Goal: Communication & Community: Share content

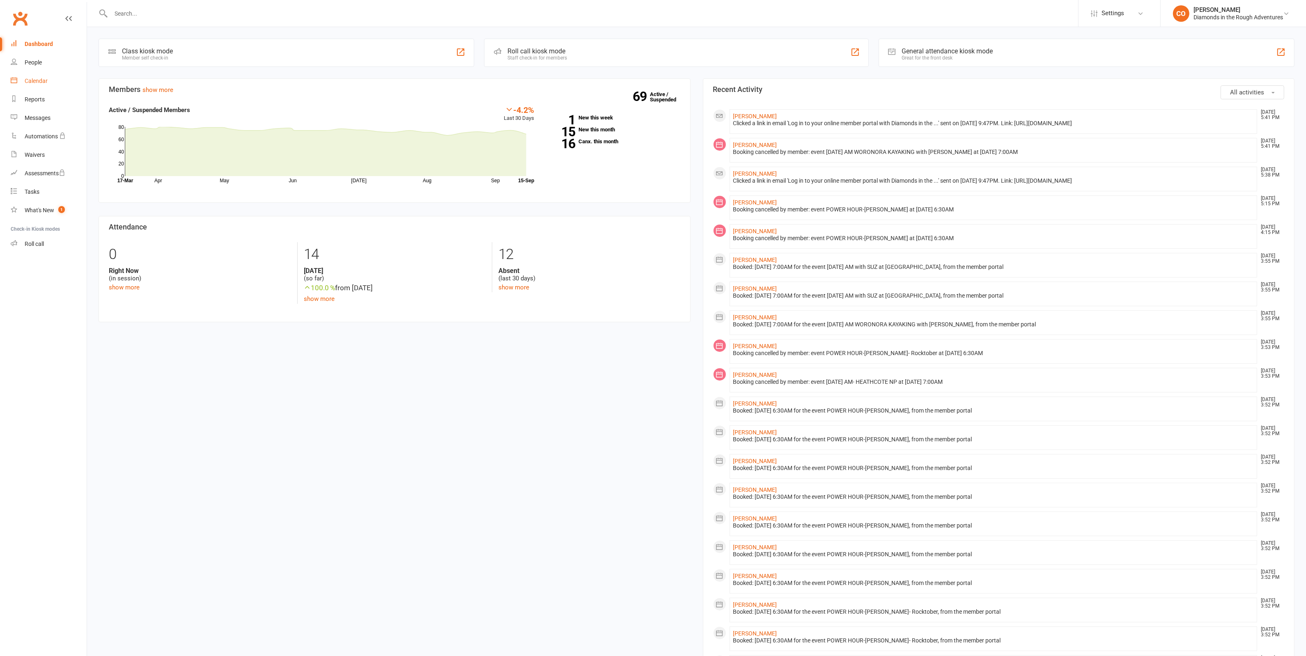
click at [33, 78] on div "Calendar" at bounding box center [36, 81] width 23 height 7
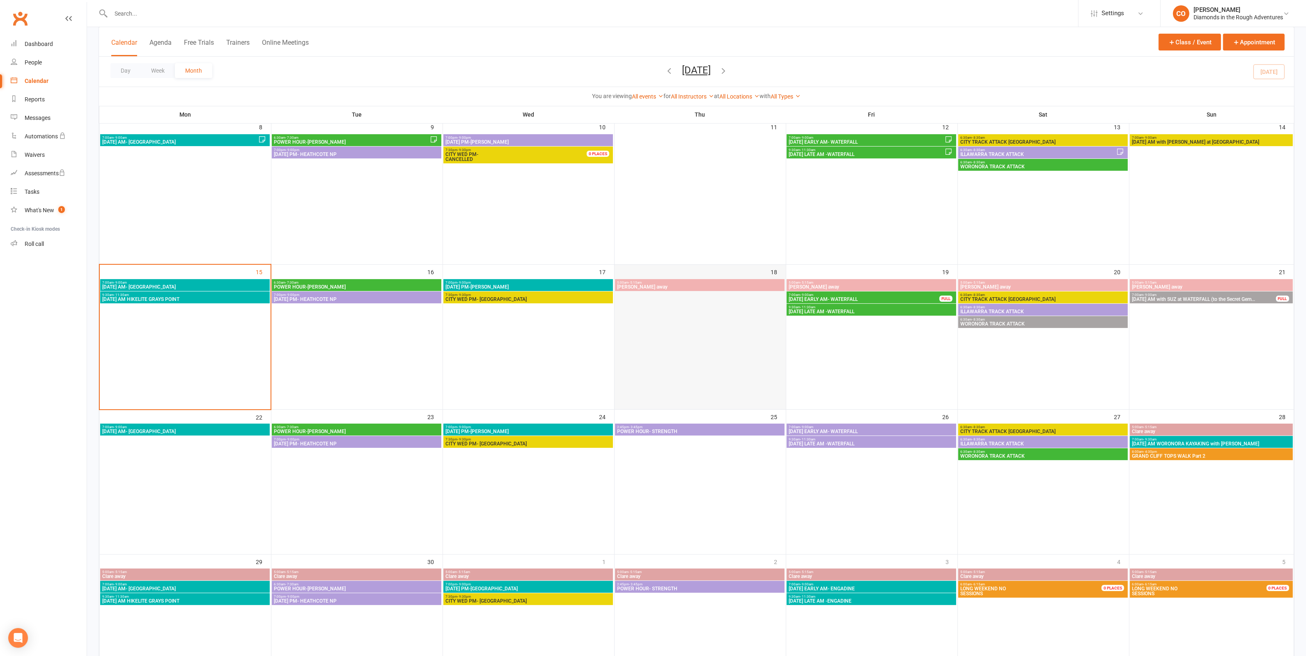
scroll to position [205, 0]
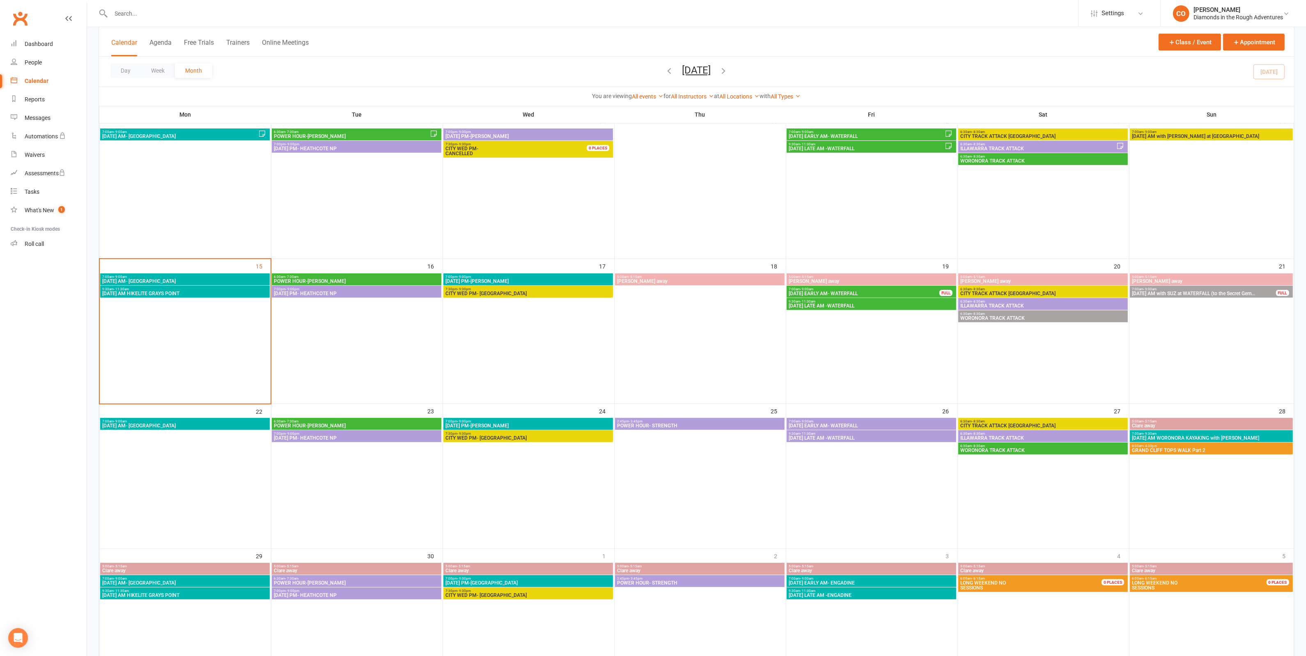
click at [333, 280] on span "POWER HOUR-[PERSON_NAME]" at bounding box center [357, 281] width 166 height 5
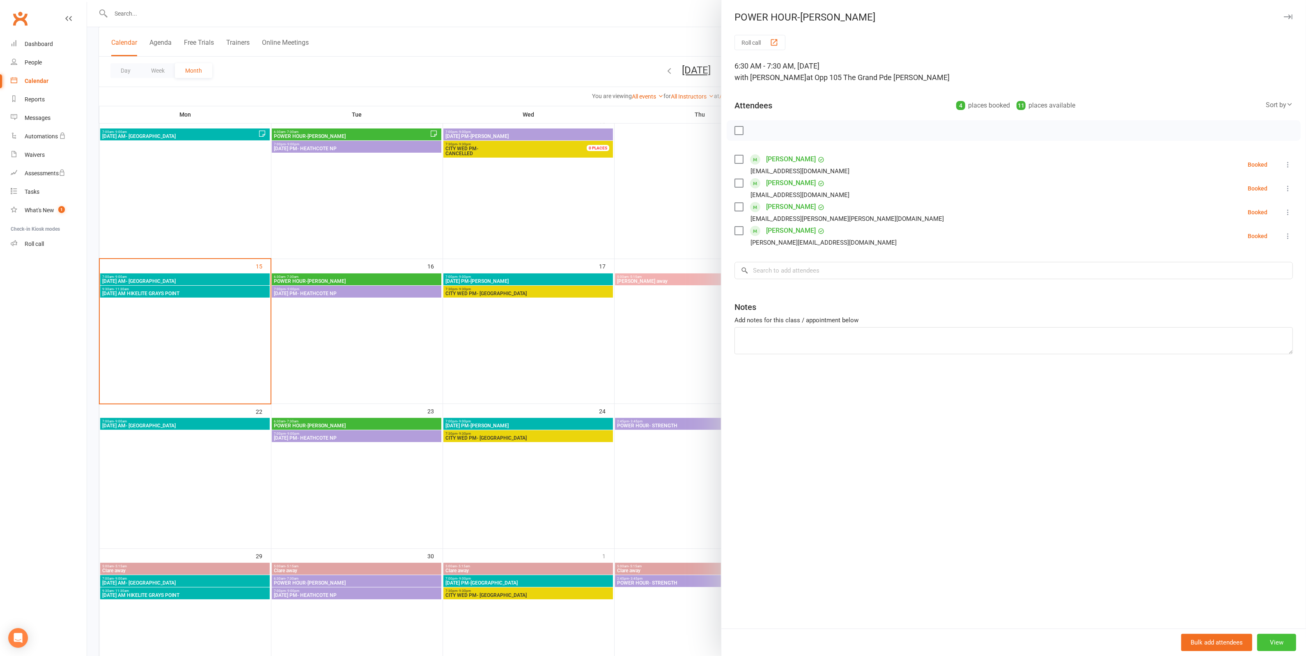
click at [1264, 643] on button "View" at bounding box center [1276, 642] width 39 height 17
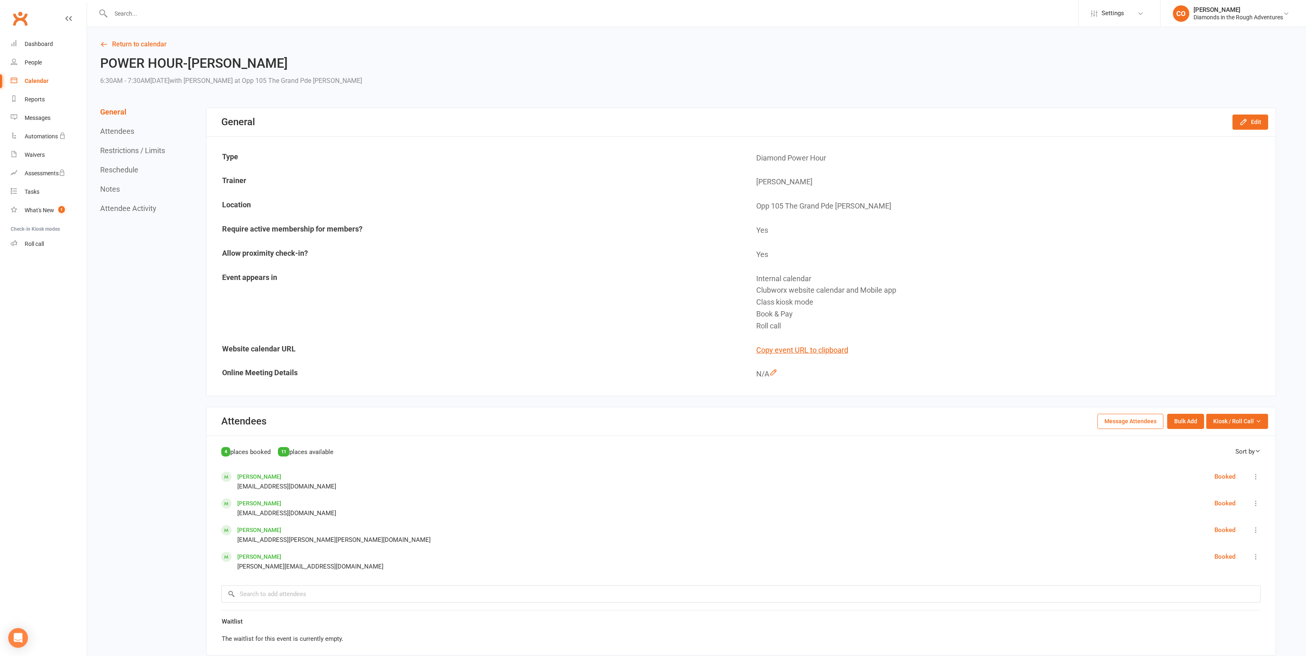
click at [1124, 417] on button "Message Attendees" at bounding box center [1131, 421] width 66 height 15
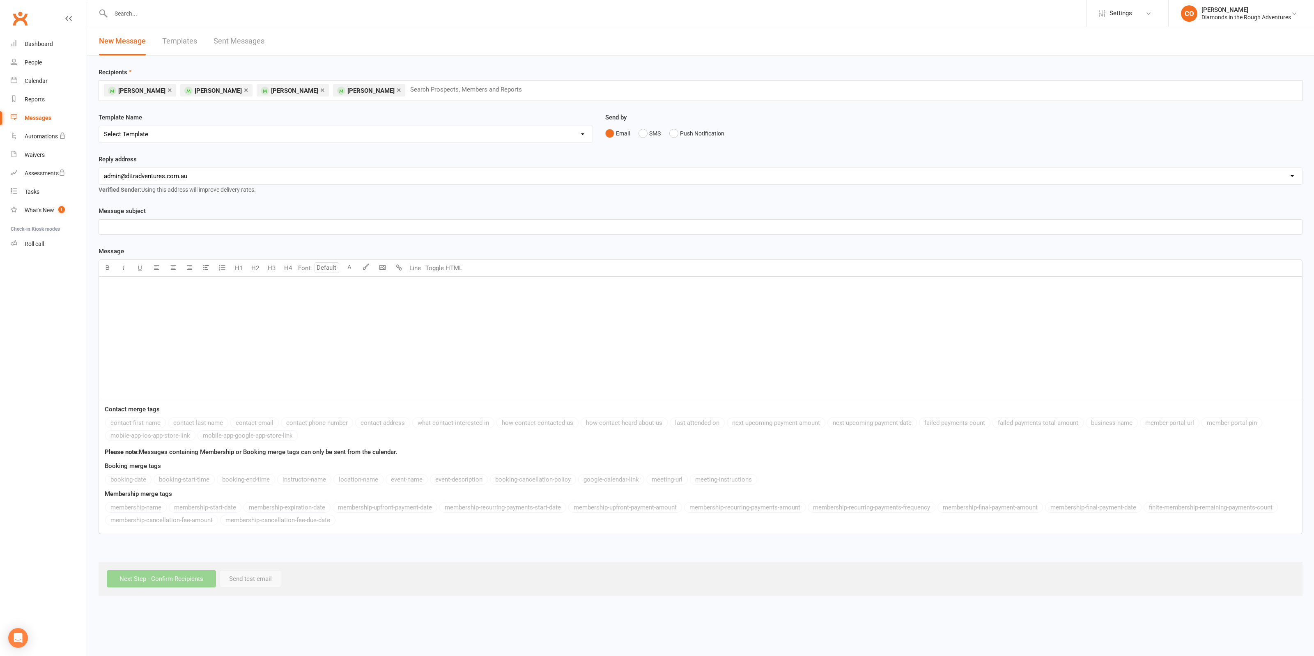
click at [166, 140] on select "Select Template [Email] Bring a Friend Member Email [Email] DIAMOND VIRTUAL TRA…" at bounding box center [346, 134] width 494 height 16
select select "24"
click at [99, 126] on select "Select Template [Email] Bring a Friend Member Email [Email] DIAMOND VIRTUAL TRA…" at bounding box center [346, 134] width 494 height 16
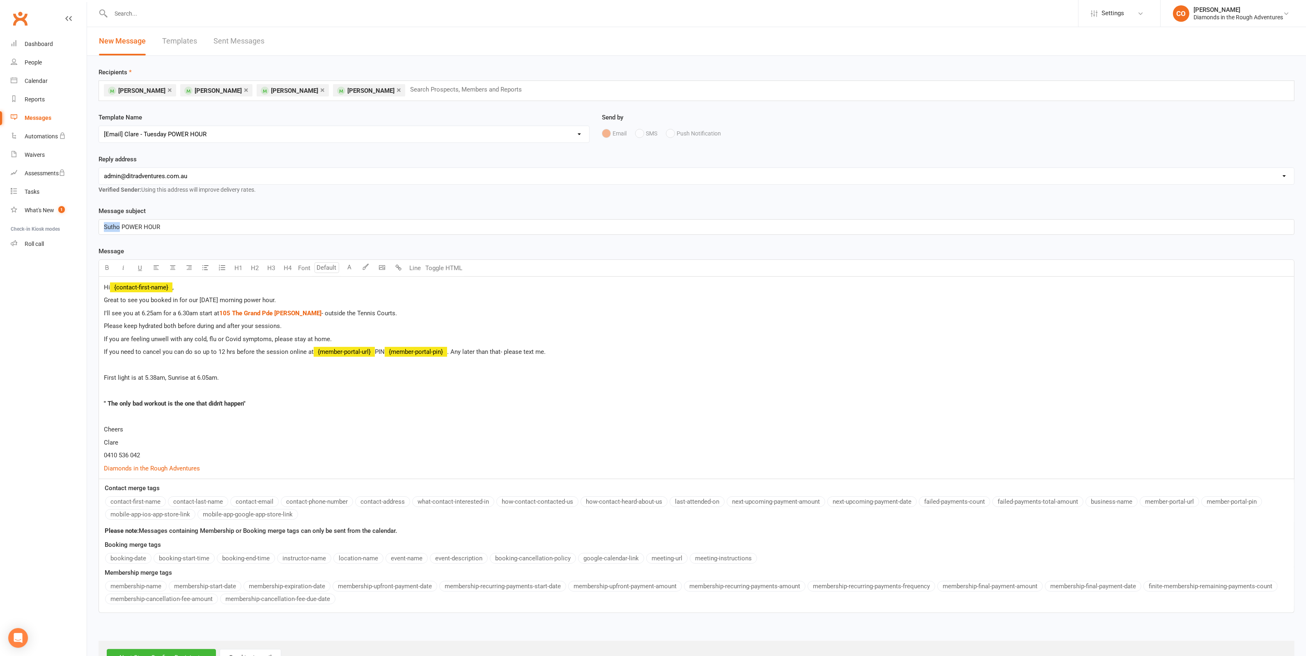
drag, startPoint x: 103, startPoint y: 225, endPoint x: 120, endPoint y: 224, distance: 16.5
click at [120, 224] on div "Sutho POWER HOUR" at bounding box center [696, 227] width 1195 height 15
click at [319, 303] on p "Great to see you booked in for our [DATE] morning power hour." at bounding box center [697, 300] width 1186 height 10
click at [337, 325] on p "Please keep hydrated both before during and after your sessions." at bounding box center [697, 326] width 1186 height 10
click at [106, 337] on span "If you are feeling unwell with any cold, flu or Covid symptoms, please stay at …" at bounding box center [218, 339] width 228 height 7
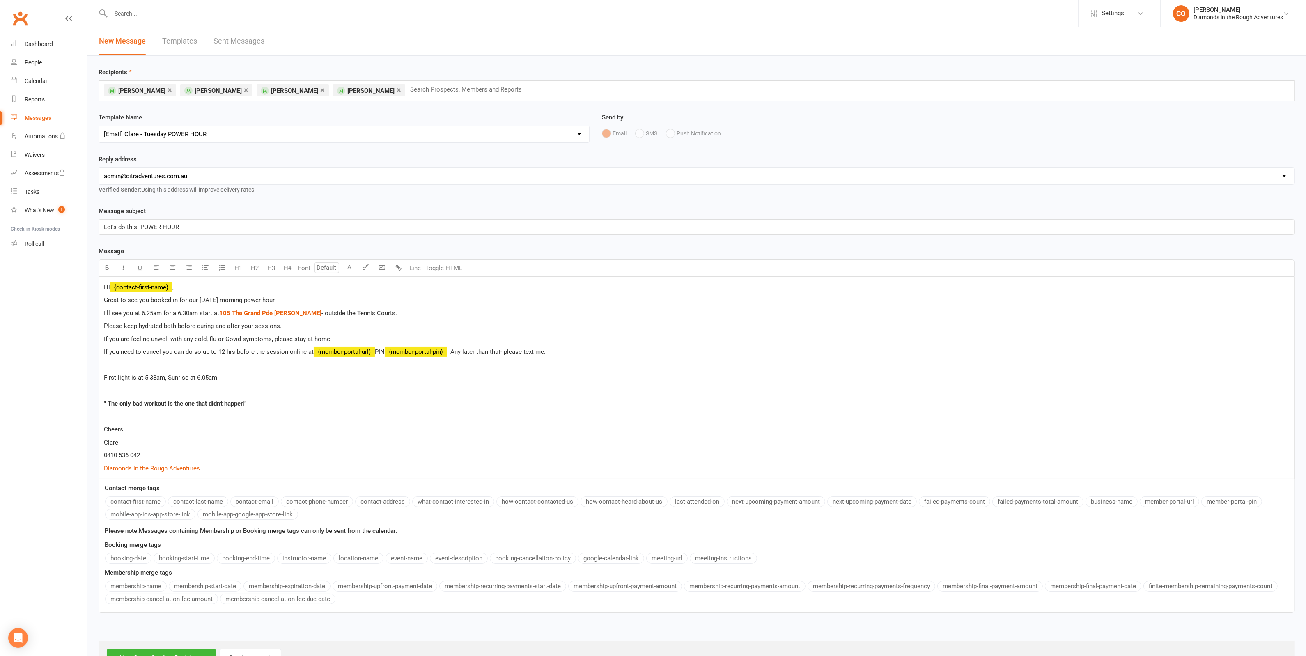
click at [229, 333] on div "Hi ﻿ {contact-first-name} , Great to see you booked in for our [DATE] morning p…" at bounding box center [696, 378] width 1195 height 202
drag, startPoint x: 313, startPoint y: 333, endPoint x: 317, endPoint y: 334, distance: 4.9
click at [315, 334] on div "Hi ﻿ {contact-first-name} , Great to see you booked in for our [DATE] morning p…" at bounding box center [696, 378] width 1195 height 202
click at [364, 337] on p "If you are feeling unwell with any cold, flu or Covid symptoms, please stay at …" at bounding box center [697, 339] width 1186 height 10
click at [136, 349] on span "If you need to cancel you can do so up to 12 hrs before the session online at" at bounding box center [209, 351] width 210 height 7
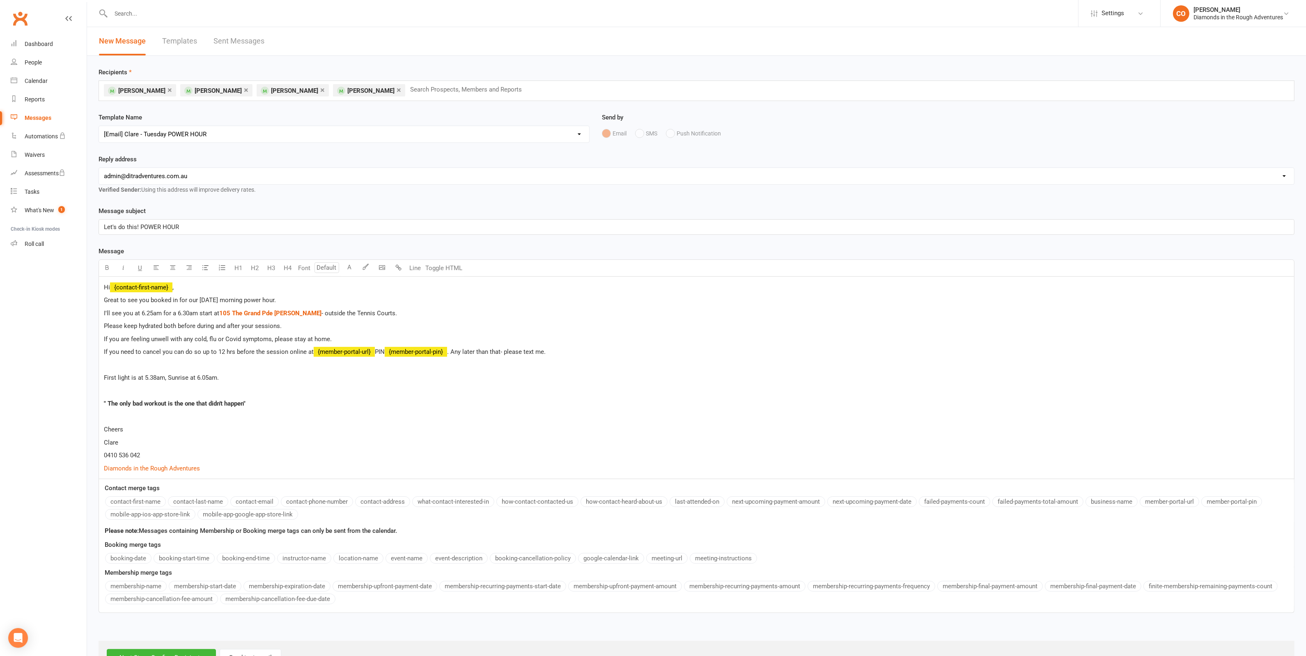
drag, startPoint x: 116, startPoint y: 367, endPoint x: 162, endPoint y: 368, distance: 46.0
click at [116, 368] on p at bounding box center [697, 365] width 1186 height 10
drag, startPoint x: 140, startPoint y: 313, endPoint x: 212, endPoint y: 311, distance: 72.3
click at [212, 311] on span "I'll see you at 6.25am for a 6.30am start at" at bounding box center [161, 313] width 115 height 7
click at [110, 265] on icon "button" at bounding box center [107, 267] width 6 height 6
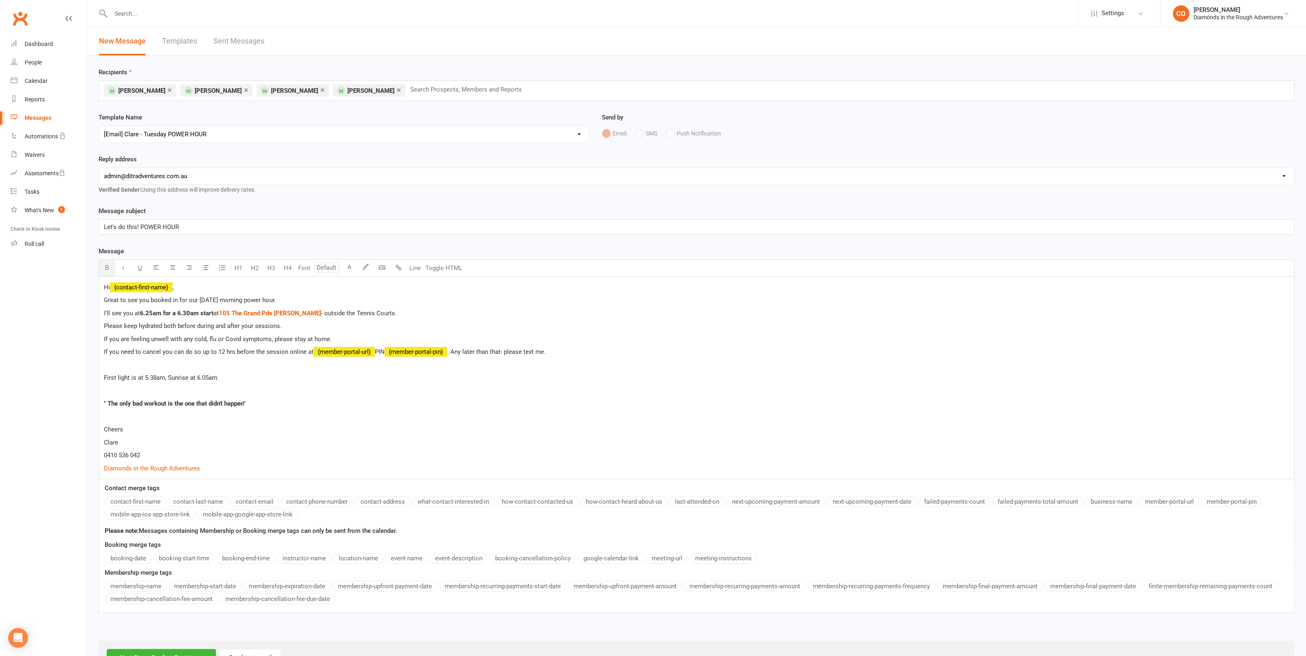
click at [232, 375] on p "First light is at 5.38am, Sunrise at 6.05am." at bounding box center [697, 378] width 1186 height 10
click at [104, 376] on span "First light is at 5.38am, Sunrise at 6.05am." at bounding box center [161, 377] width 115 height 7
click at [304, 377] on span "Looks like a cracking morning - 17 degrees and no rain! First light is at 5.38a…" at bounding box center [238, 377] width 268 height 7
click at [359, 379] on span "Looks like a cracking morning - 17 degrees and no rain! First light is at 5.28a…" at bounding box center [238, 377] width 268 height 7
drag, startPoint x: 246, startPoint y: 403, endPoint x: 108, endPoint y: 405, distance: 138.0
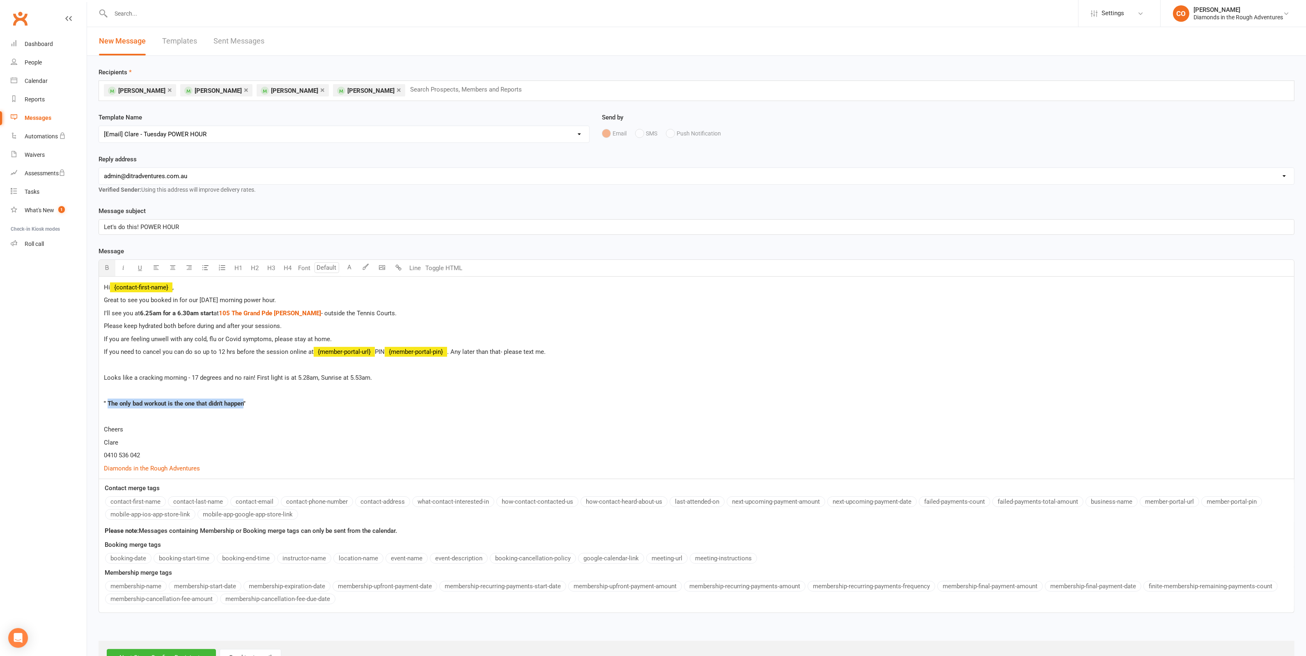
click at [108, 405] on span "" The only bad workout is the one that didn't happen"" at bounding box center [175, 403] width 142 height 7
drag, startPoint x: 308, startPoint y: 403, endPoint x: 108, endPoint y: 400, distance: 200.0
click at [108, 400] on span "" We were born to be real, not perfect. Let's celebrate real. Real tough, real "" at bounding box center [208, 403] width 208 height 7
copy span "We were born to be real, not perfect. Let's celebrate real. Real tough, real"
drag, startPoint x: 275, startPoint y: 405, endPoint x: 281, endPoint y: 405, distance: 6.2
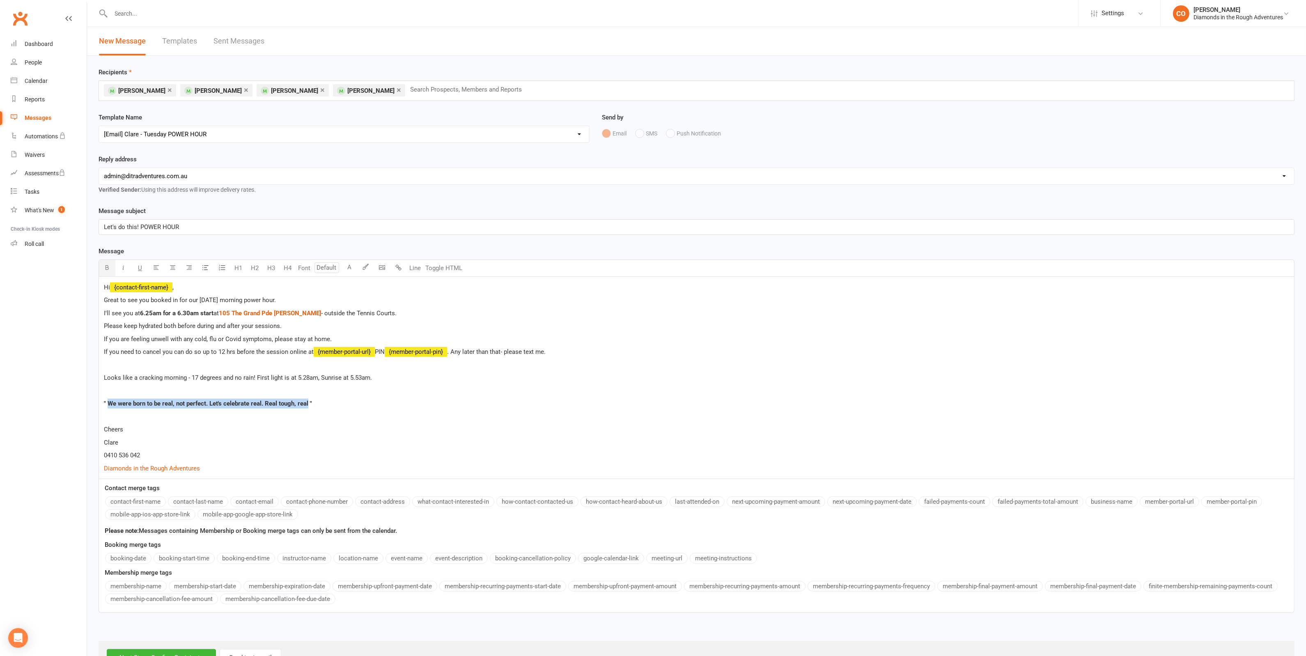
click at [275, 405] on span "" We were born to be real, not perfect. Let's celebrate real. Real tough, real "" at bounding box center [208, 403] width 208 height 7
drag, startPoint x: 308, startPoint y: 404, endPoint x: 280, endPoint y: 405, distance: 28.4
click at [280, 405] on span "" We were born to be real, not perfect. Let's celebrate real. Real tough, real "" at bounding box center [208, 403] width 208 height 7
drag, startPoint x: 323, startPoint y: 404, endPoint x: 309, endPoint y: 403, distance: 14.0
click at [309, 403] on span "" We were born to be real, not perfect. Let's celebrate real. Real brave, real …" at bounding box center [231, 403] width 254 height 7
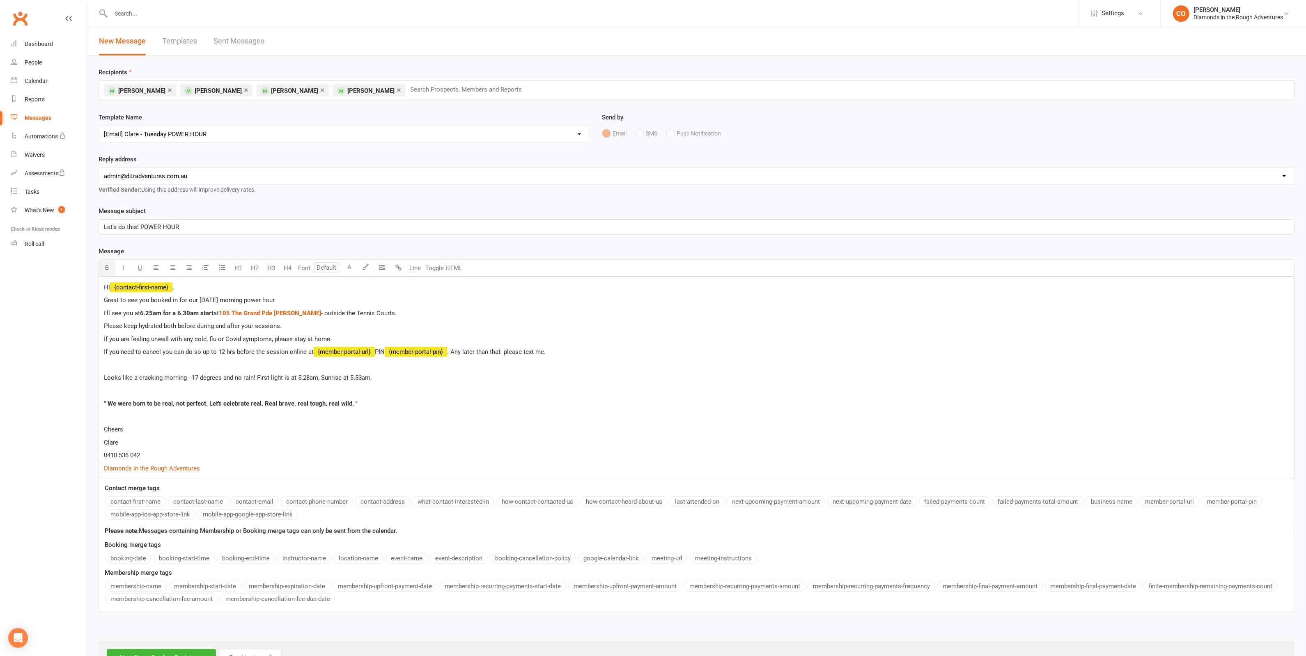
click at [370, 421] on p at bounding box center [697, 417] width 1186 height 10
click at [354, 404] on span "" We were born to be real, not perfect. Let's celebrate real. Real brave, real …" at bounding box center [231, 403] width 254 height 7
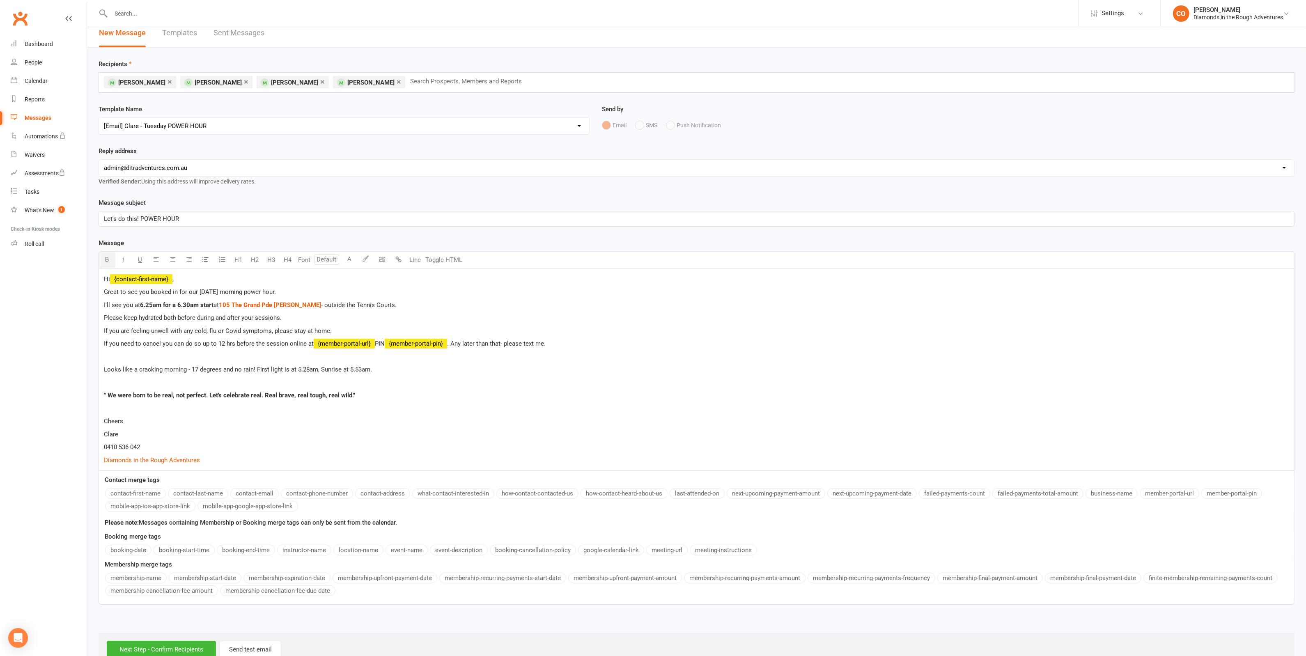
scroll to position [32, 0]
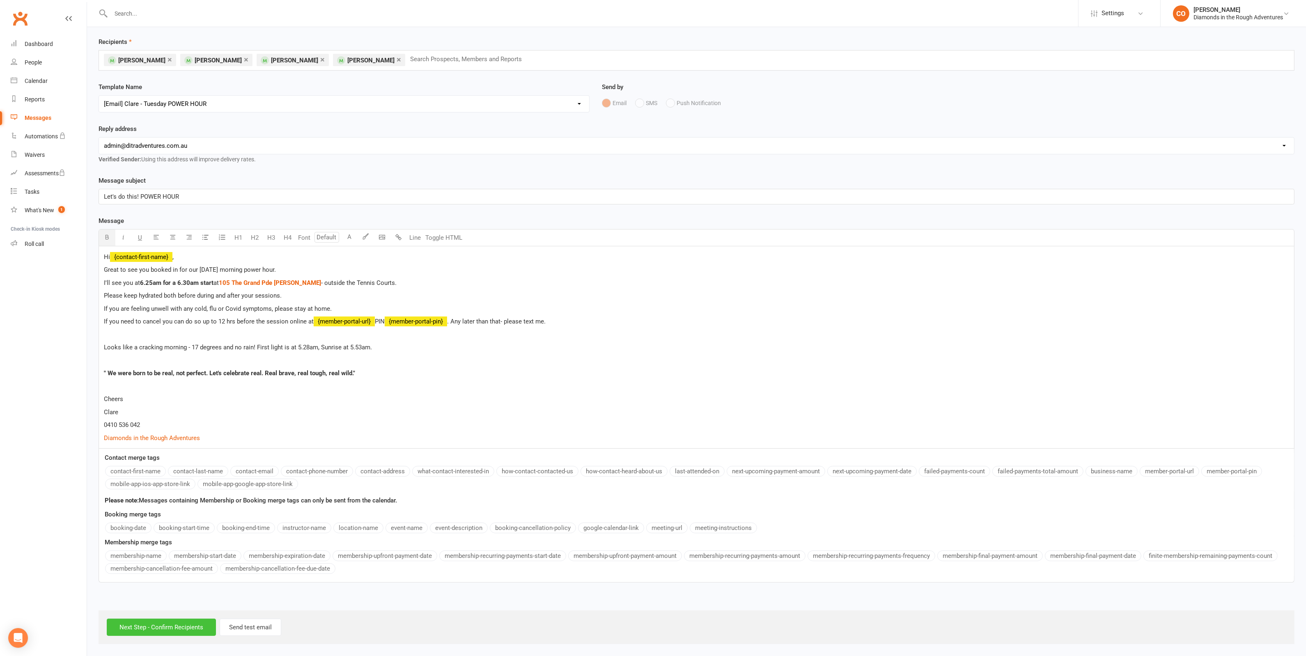
click at [161, 624] on input "Next Step - Confirm Recipients" at bounding box center [161, 627] width 109 height 17
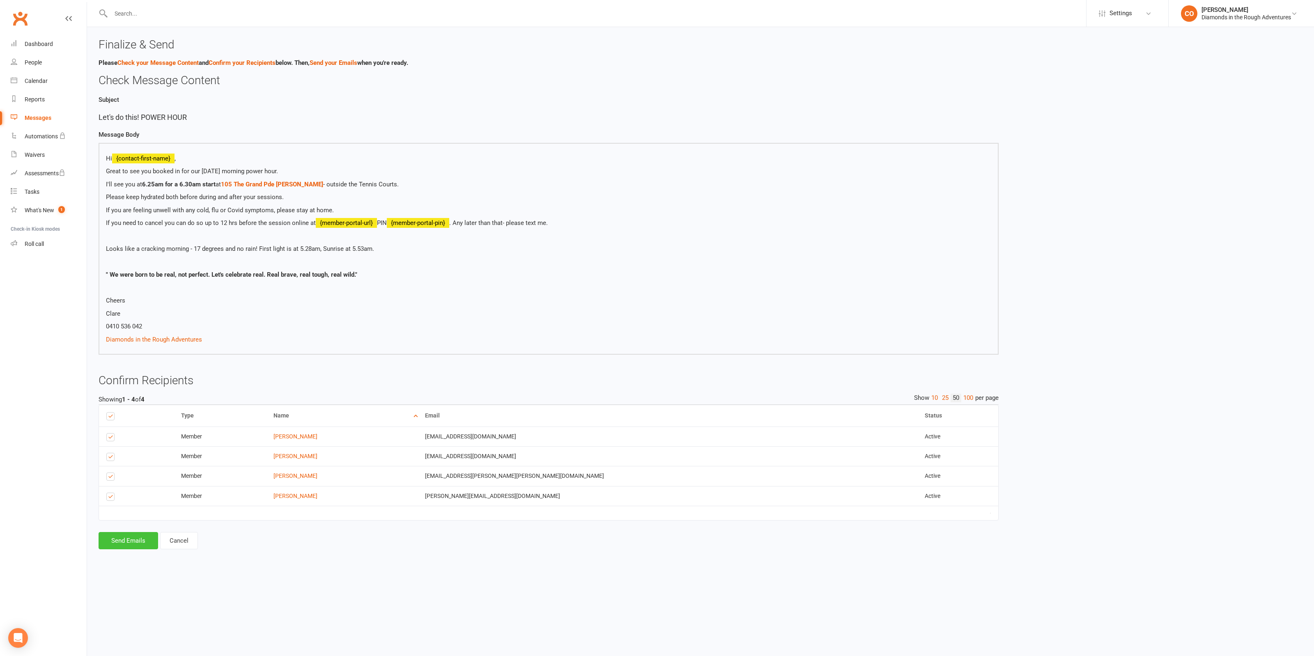
click at [125, 549] on button "Send Emails" at bounding box center [129, 540] width 60 height 17
